Goal: Task Accomplishment & Management: Manage account settings

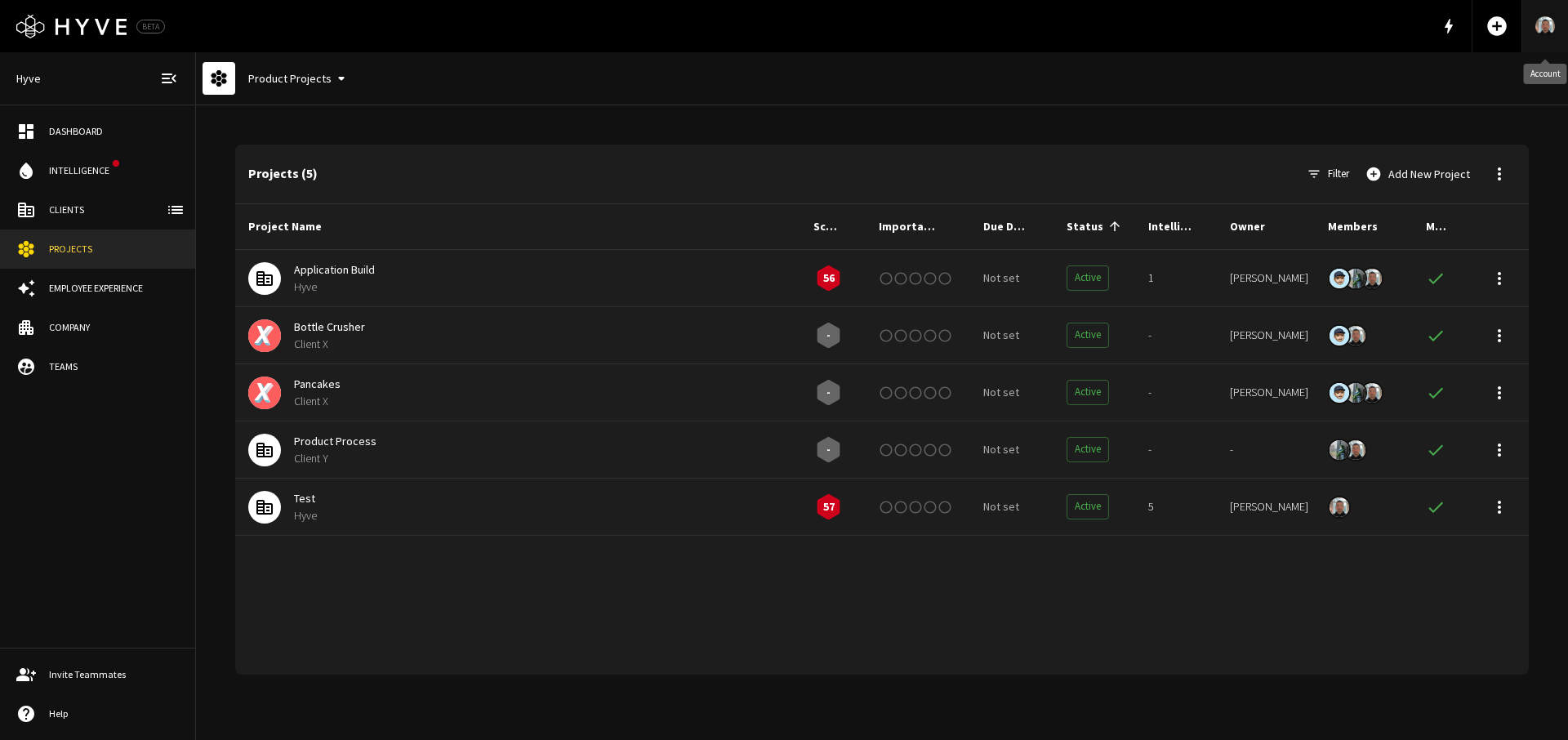
click at [1547, 26] on img "Account" at bounding box center [1545, 26] width 20 height 26
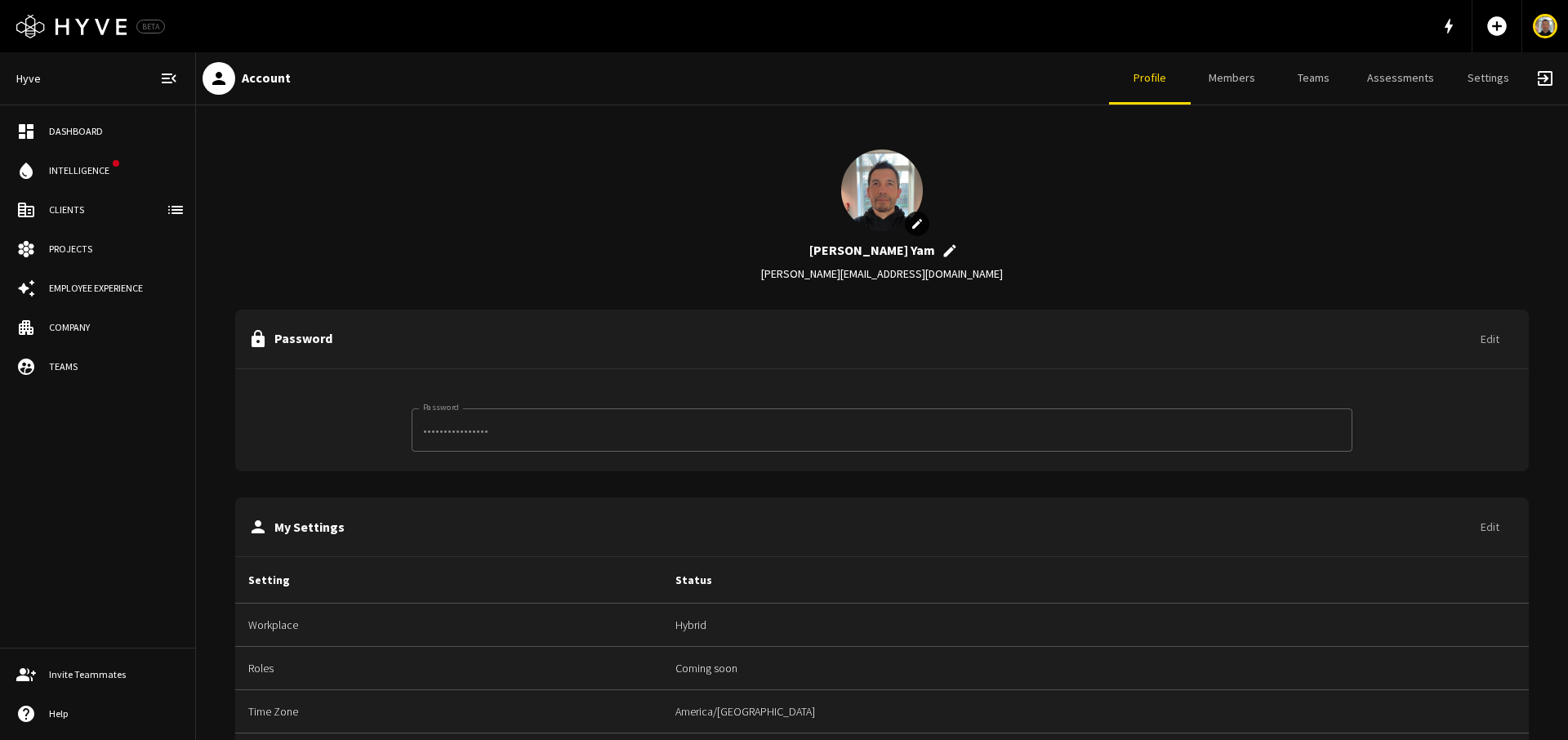
click at [1489, 82] on link "Settings" at bounding box center [1488, 78] width 82 height 52
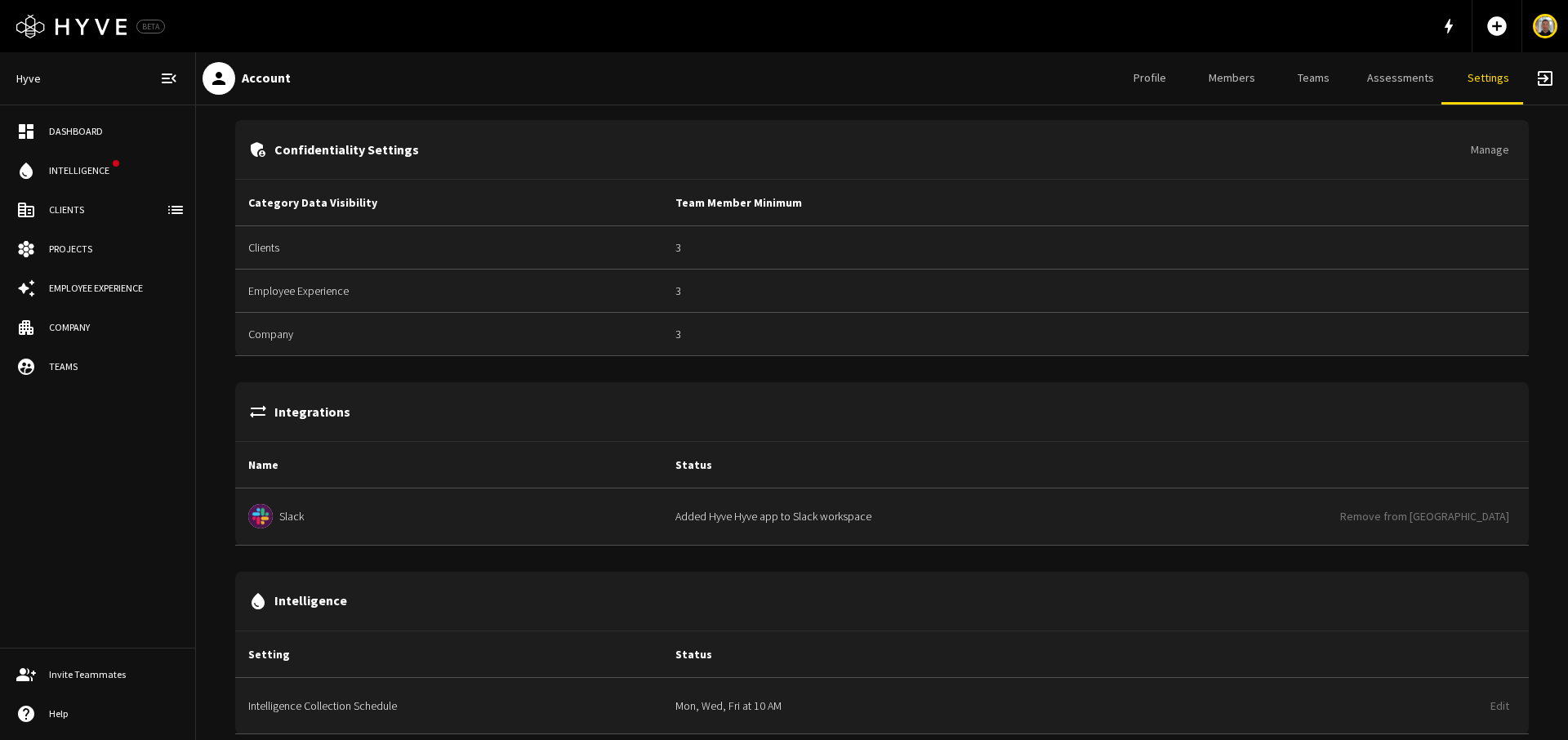
scroll to position [265, 0]
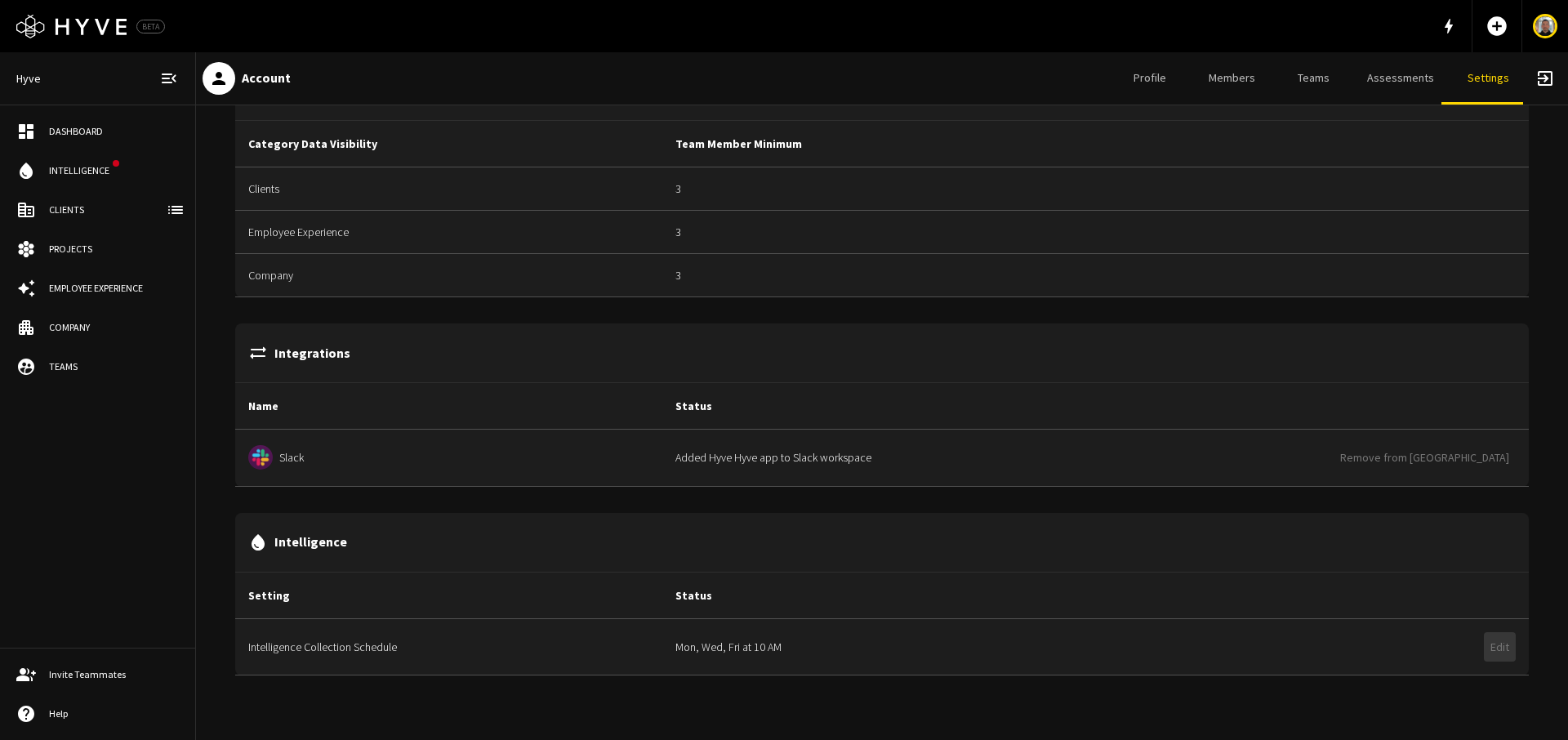
click at [1505, 644] on button "Edit" at bounding box center [1500, 646] width 32 height 30
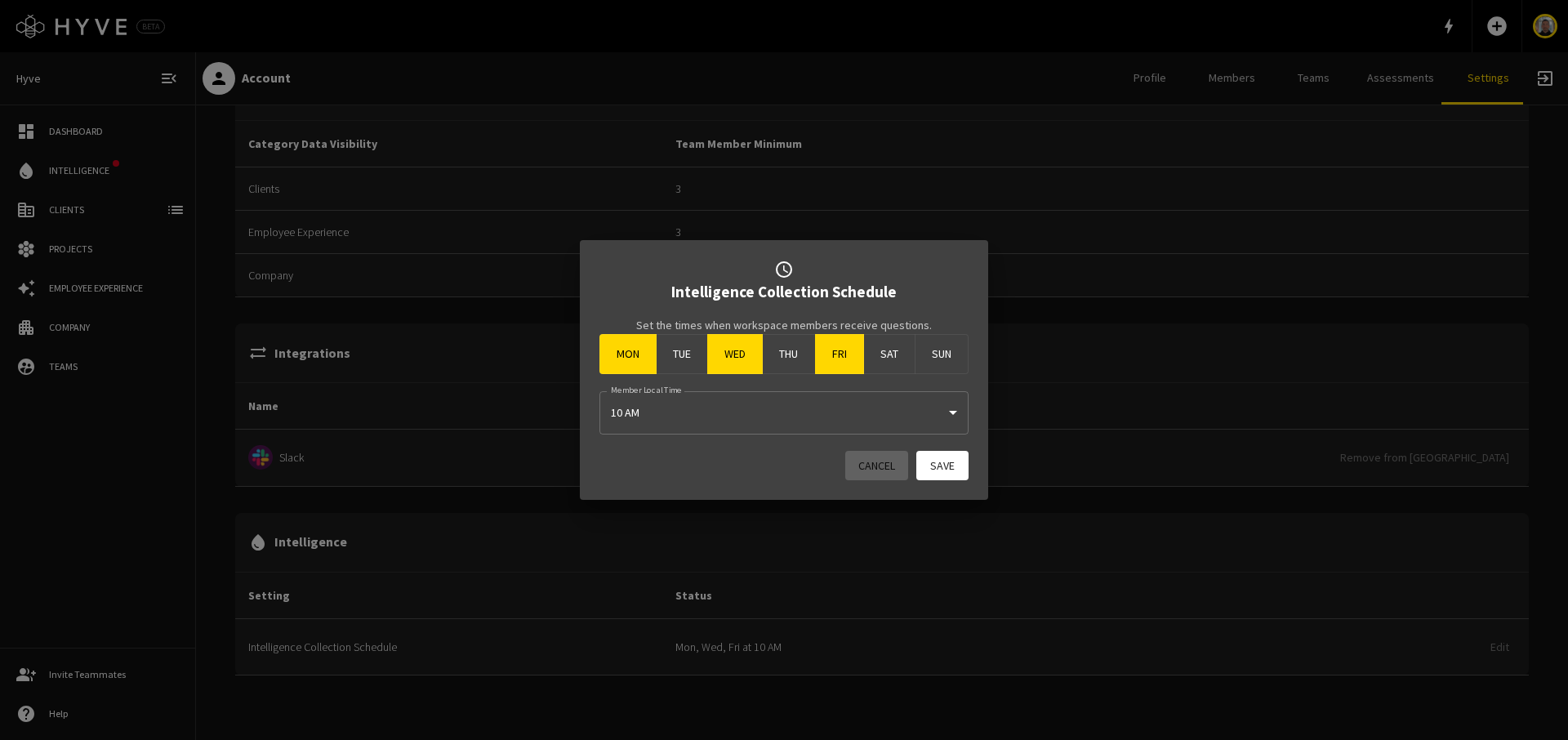
click at [716, 415] on body "schedule Intelligence Collection Schedule Set the times when workspace members …" at bounding box center [784, 370] width 1568 height 740
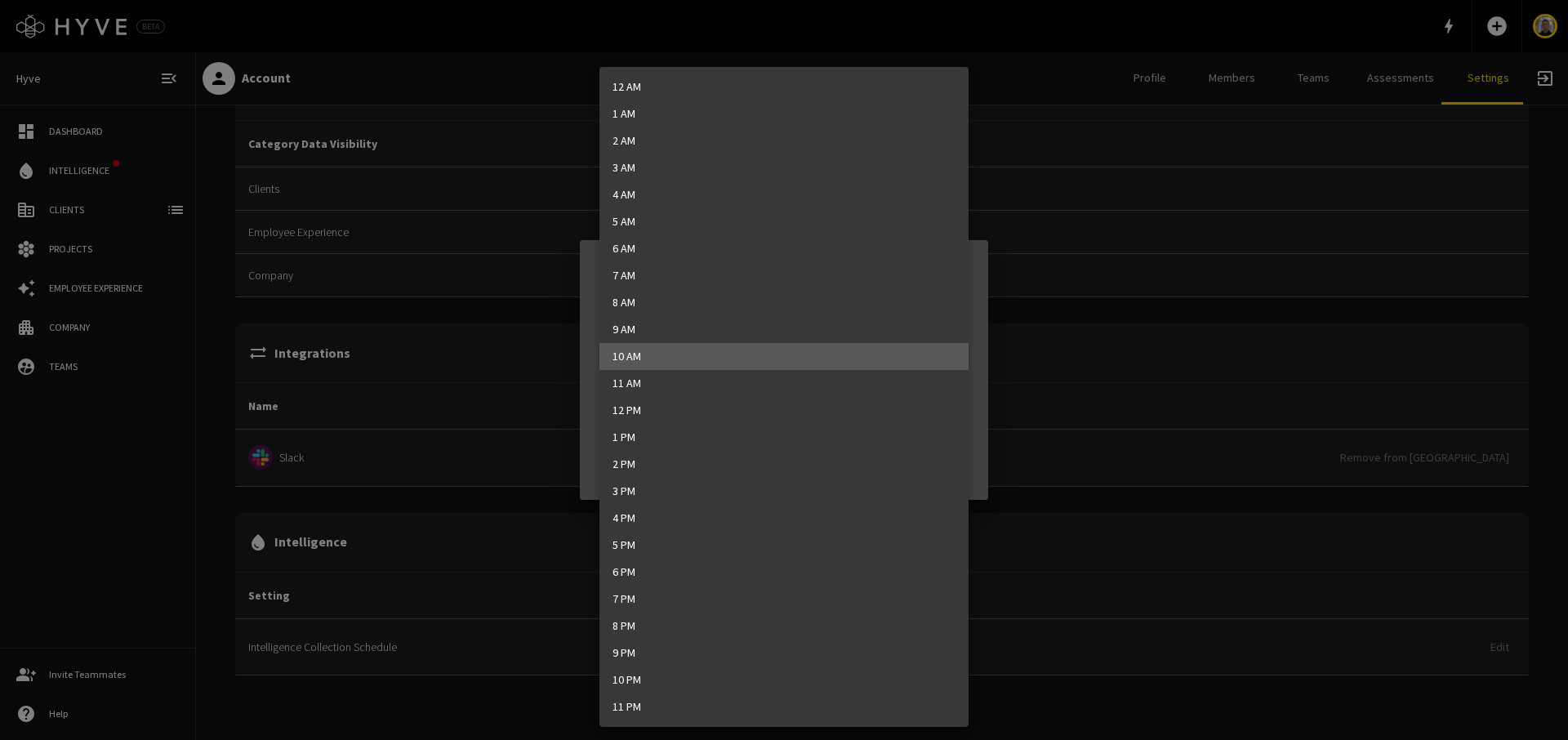
click at [1257, 355] on div at bounding box center [784, 370] width 1568 height 740
